Goal: Entertainment & Leisure: Browse casually

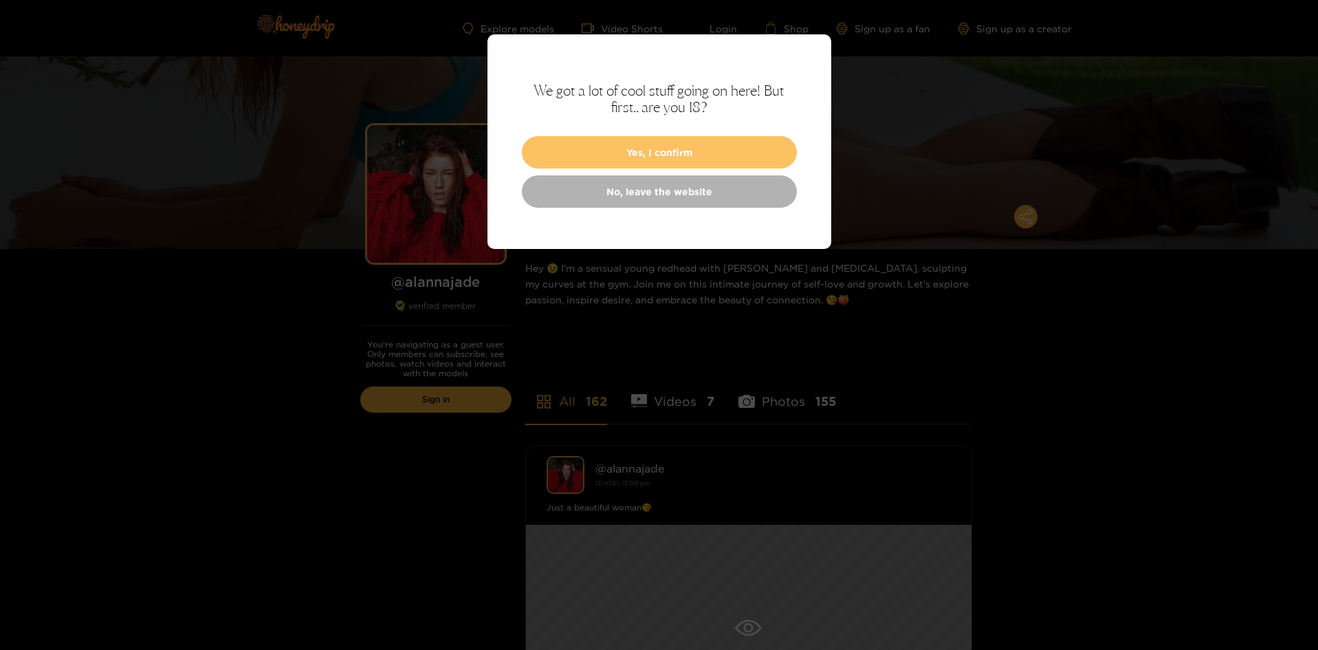
click at [596, 156] on button "Yes, I confirm" at bounding box center [659, 152] width 275 height 32
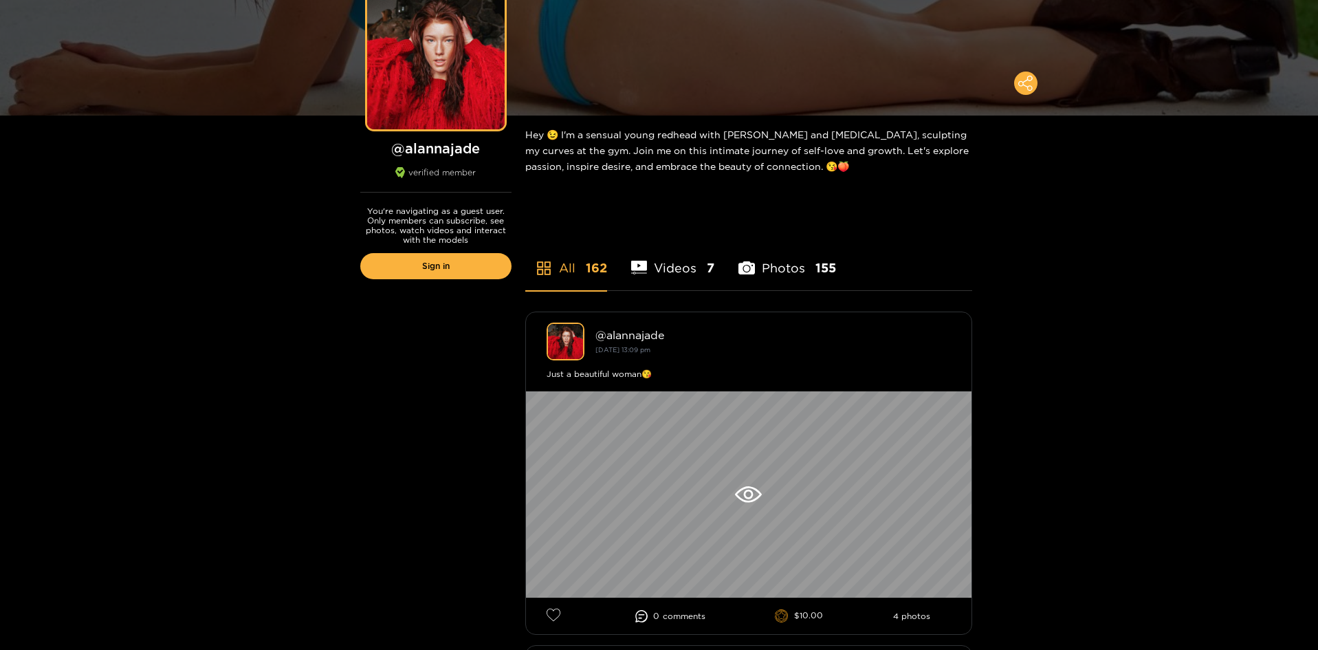
scroll to position [142, 0]
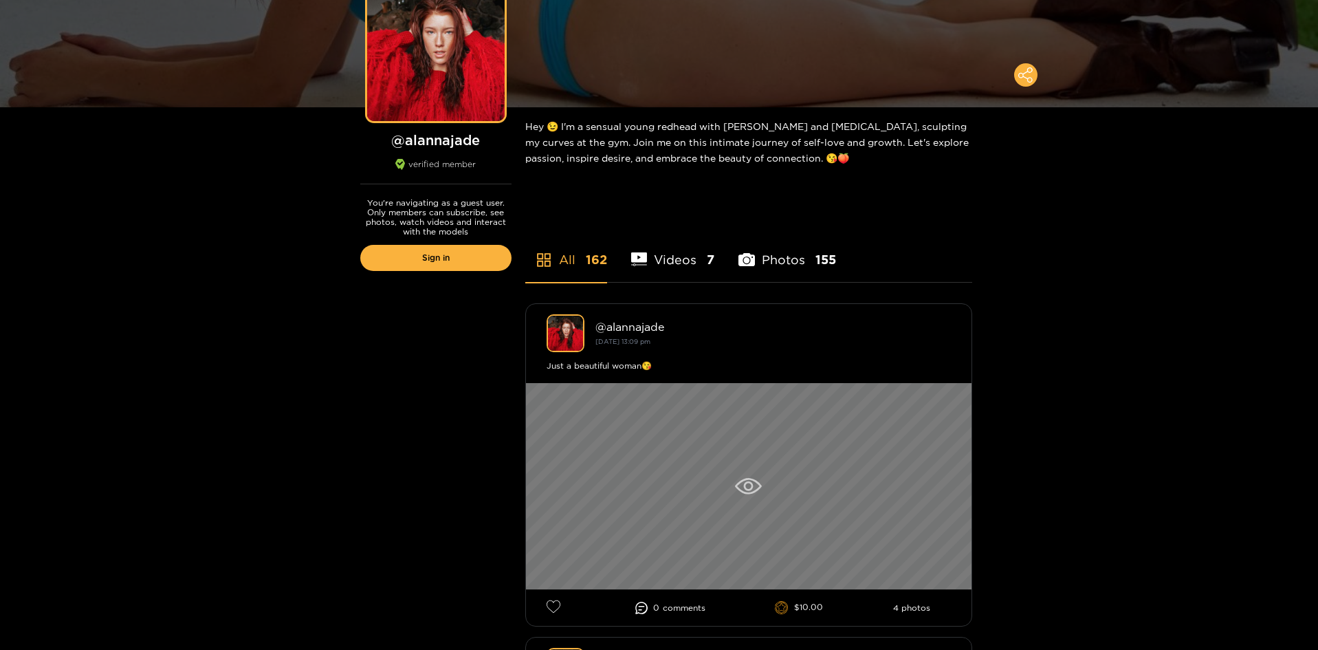
click at [666, 474] on div at bounding box center [749, 486] width 446 height 206
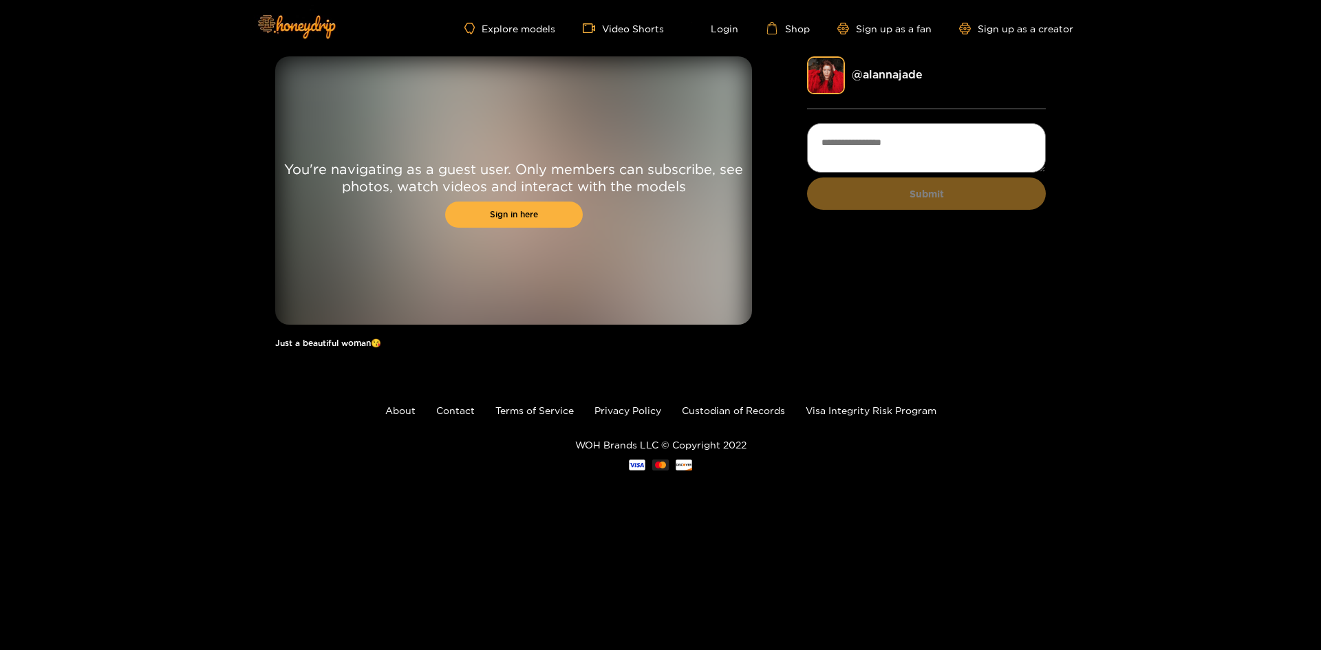
click at [726, 218] on div "You're navigating as a guest user. Only members can subscribe, see photos, watc…" at bounding box center [513, 190] width 477 height 268
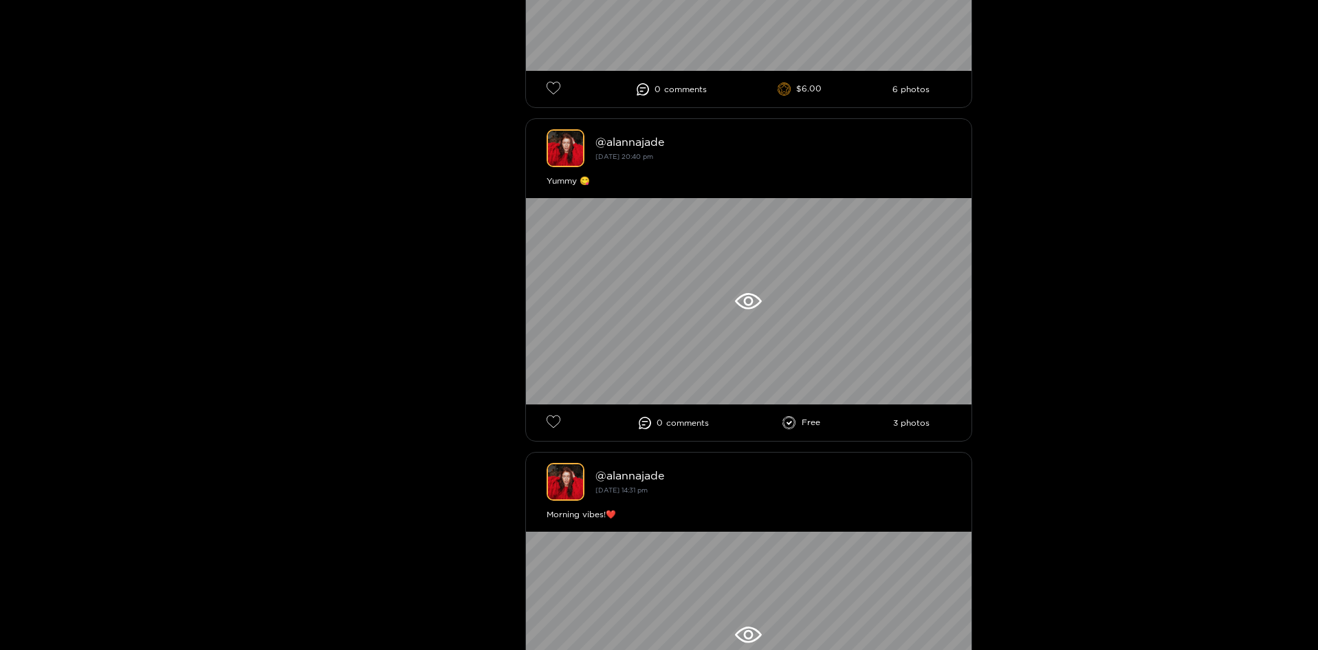
scroll to position [997, 0]
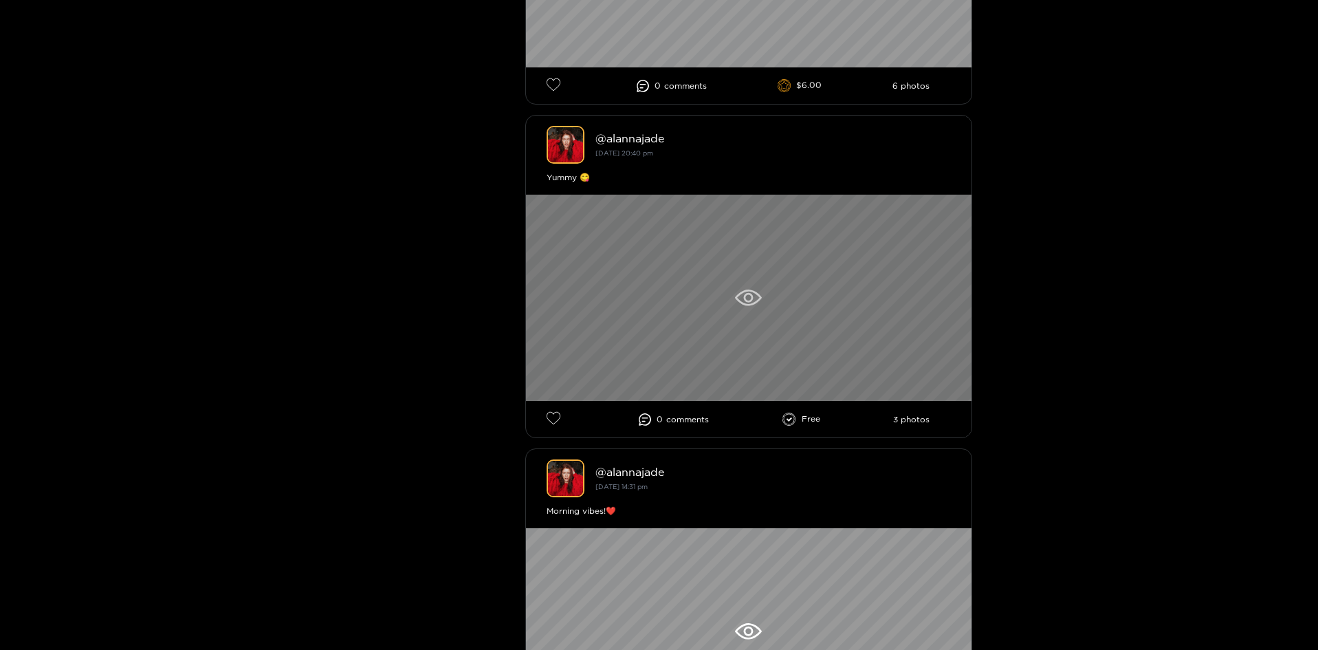
click at [669, 289] on div at bounding box center [749, 298] width 446 height 206
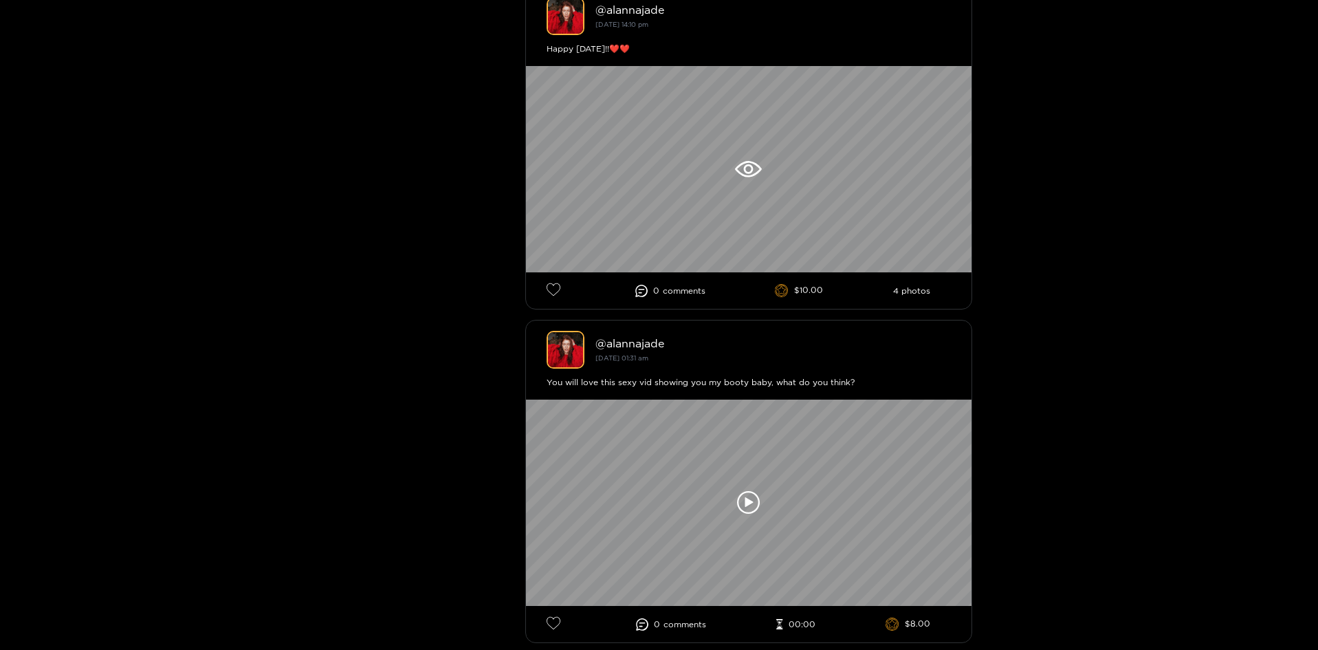
scroll to position [4083, 0]
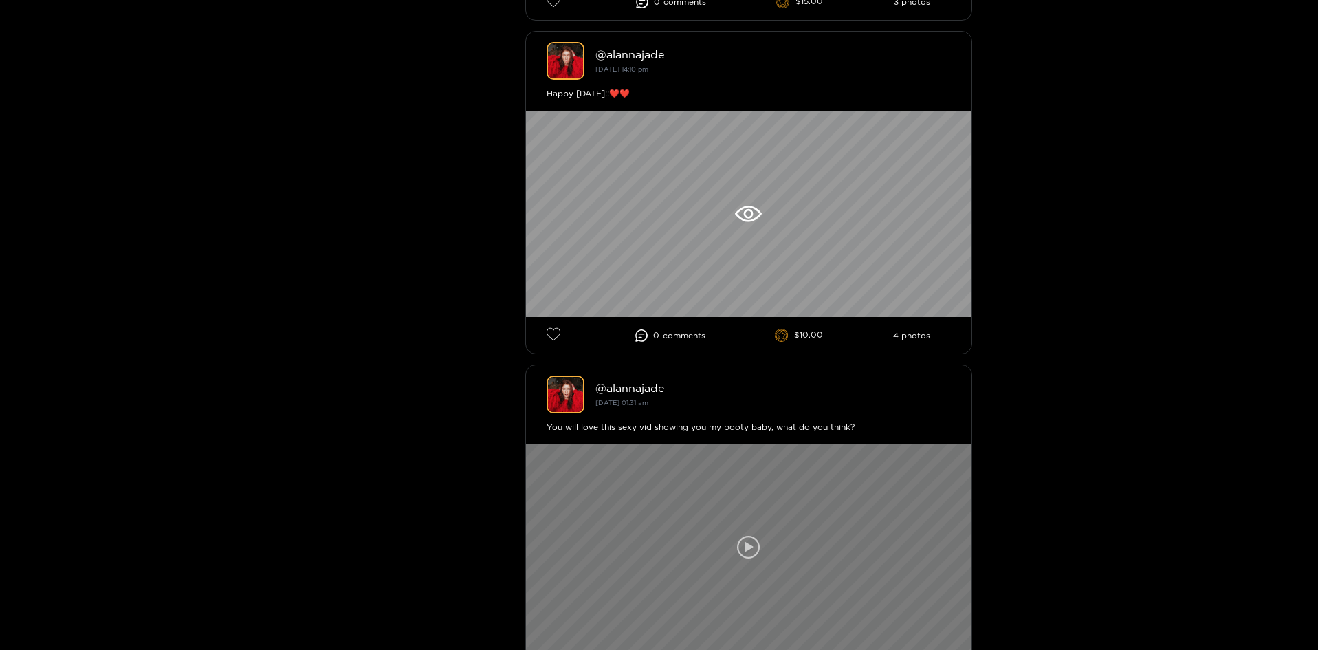
click at [747, 544] on icon at bounding box center [749, 547] width 8 height 10
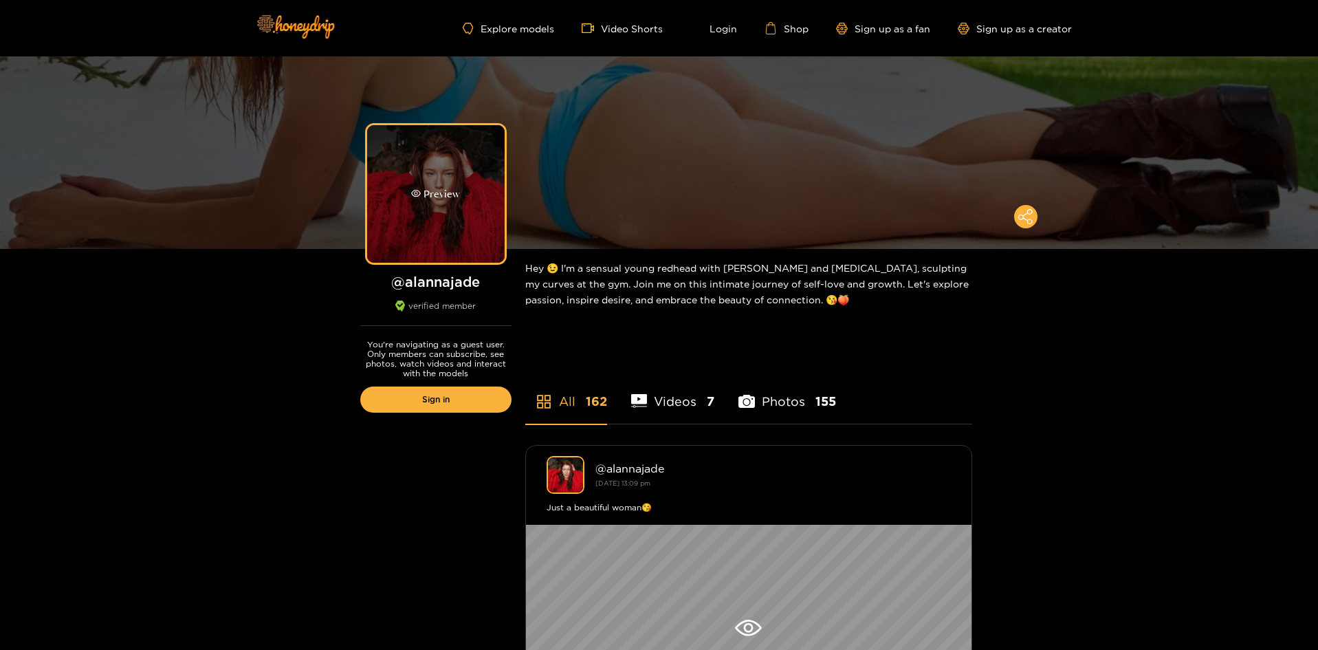
click at [426, 204] on div "Preview" at bounding box center [436, 194] width 138 height 138
